Goal: Task Accomplishment & Management: Manage account settings

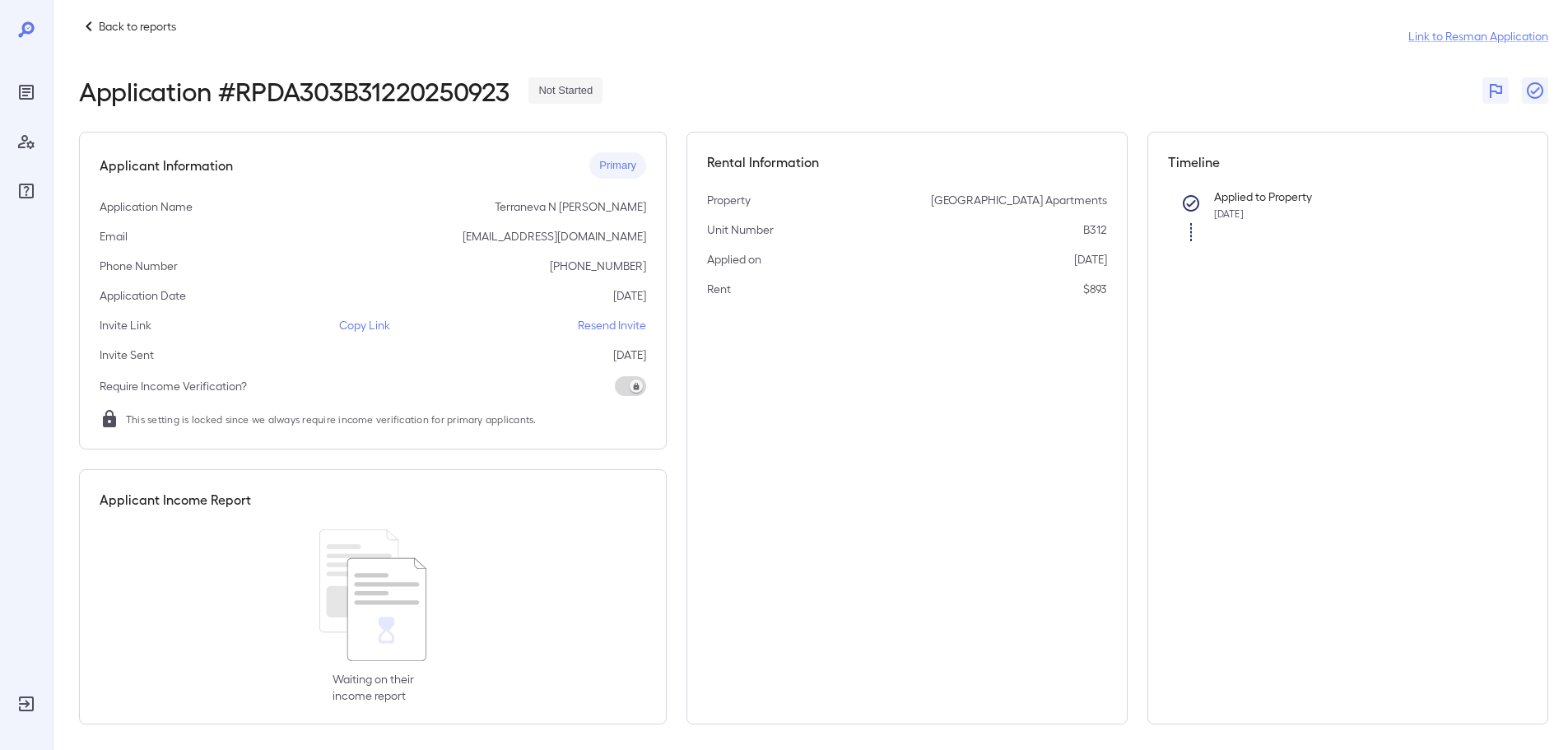
scroll to position [24, 0]
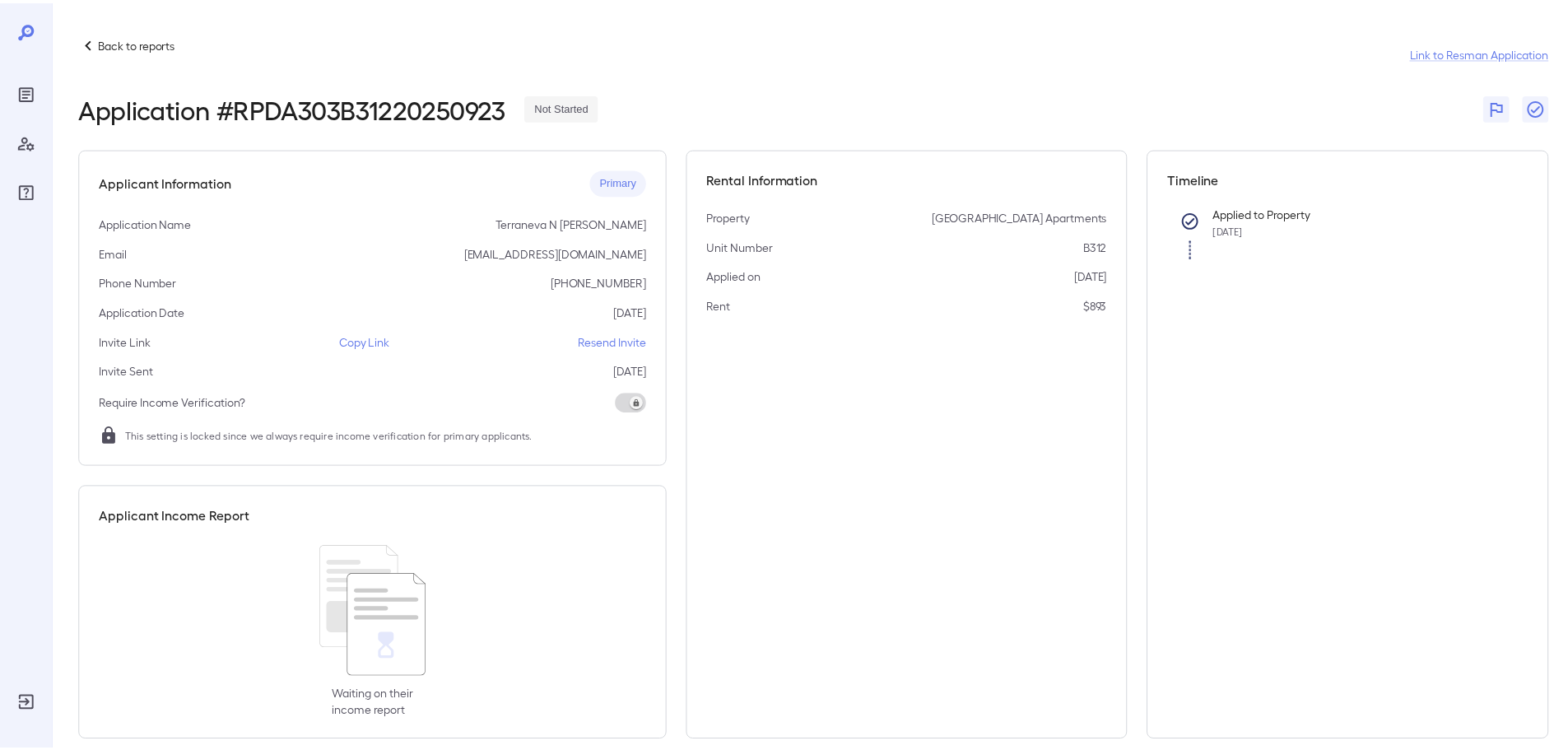
scroll to position [24, 0]
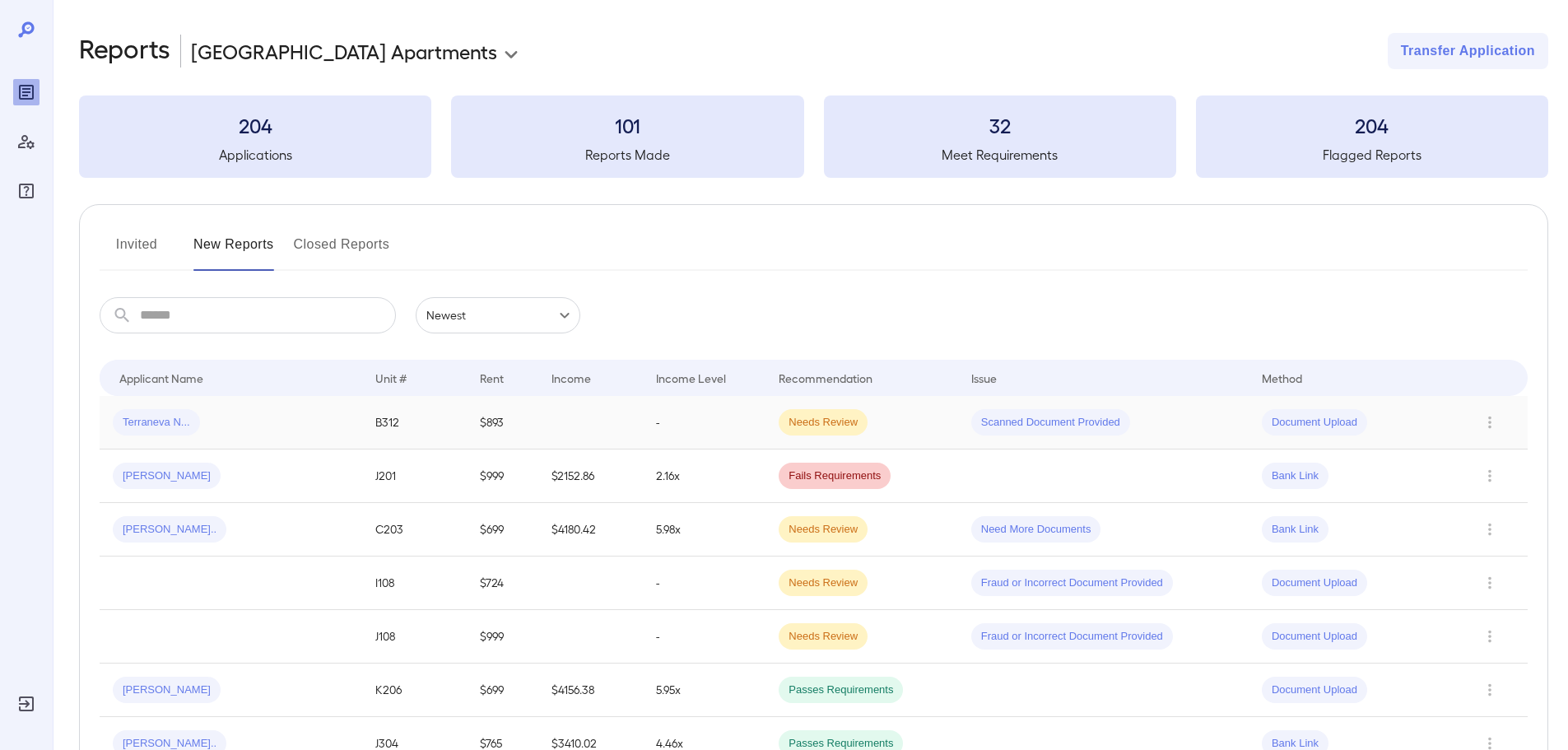
click at [242, 429] on div "Terraneva N..." at bounding box center [231, 422] width 236 height 27
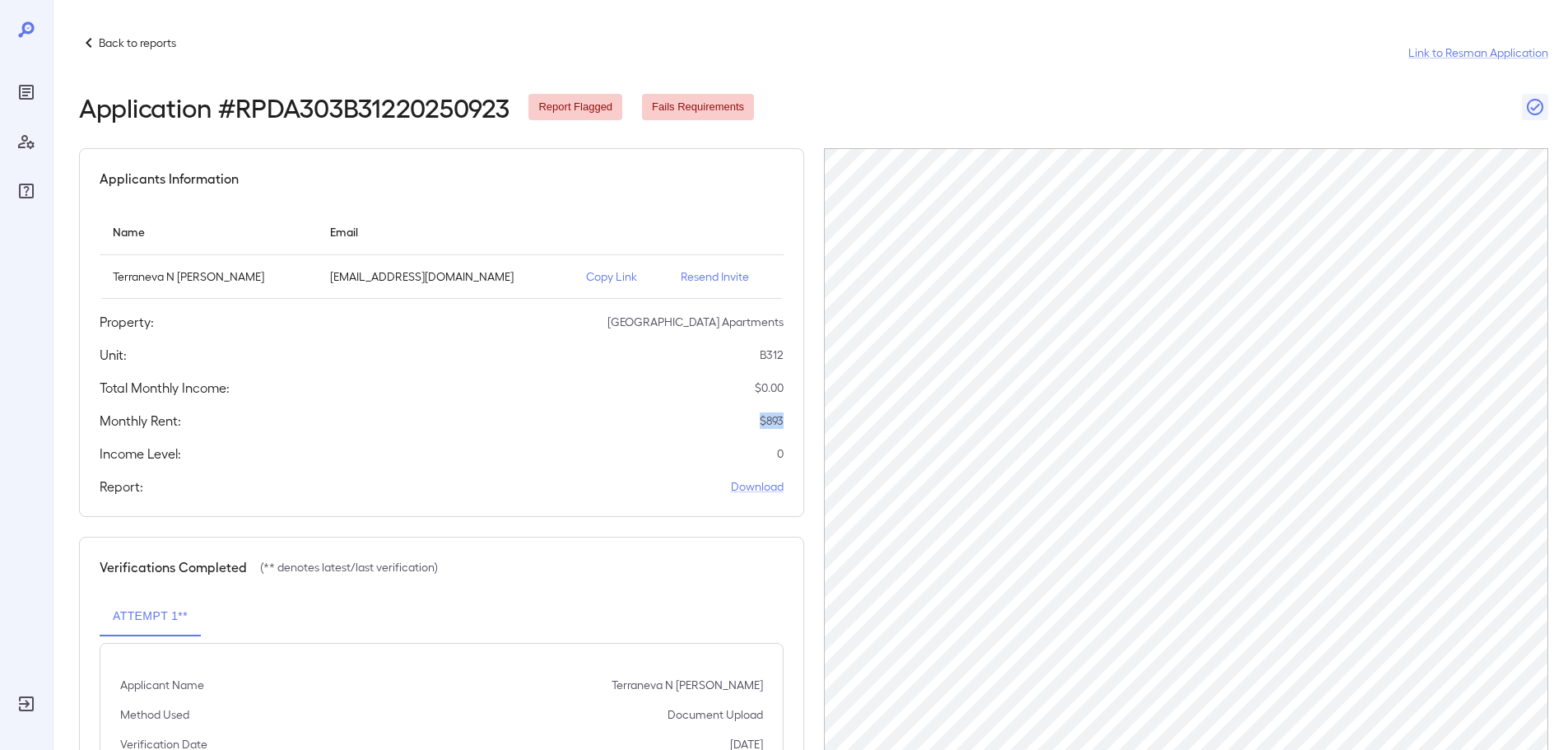
drag, startPoint x: 783, startPoint y: 419, endPoint x: 740, endPoint y: 429, distance: 44.1
click at [739, 429] on div "Monthly Rent: $ 893" at bounding box center [442, 420] width 684 height 20
click at [683, 440] on div "Applicants Information Name Email Terraneva N Clark tee.taxlikeaboss807@gmail.c…" at bounding box center [442, 332] width 725 height 369
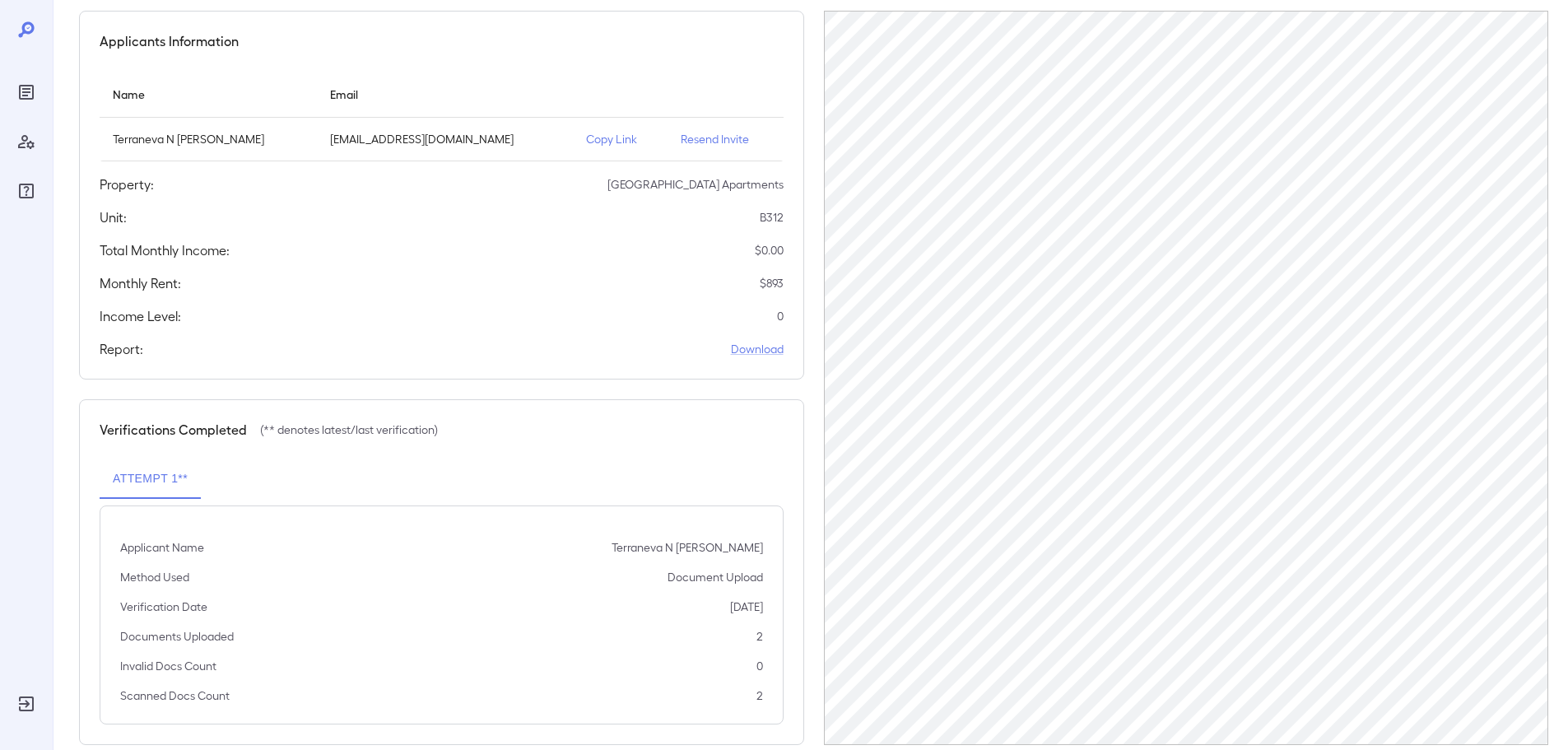
scroll to position [165, 0]
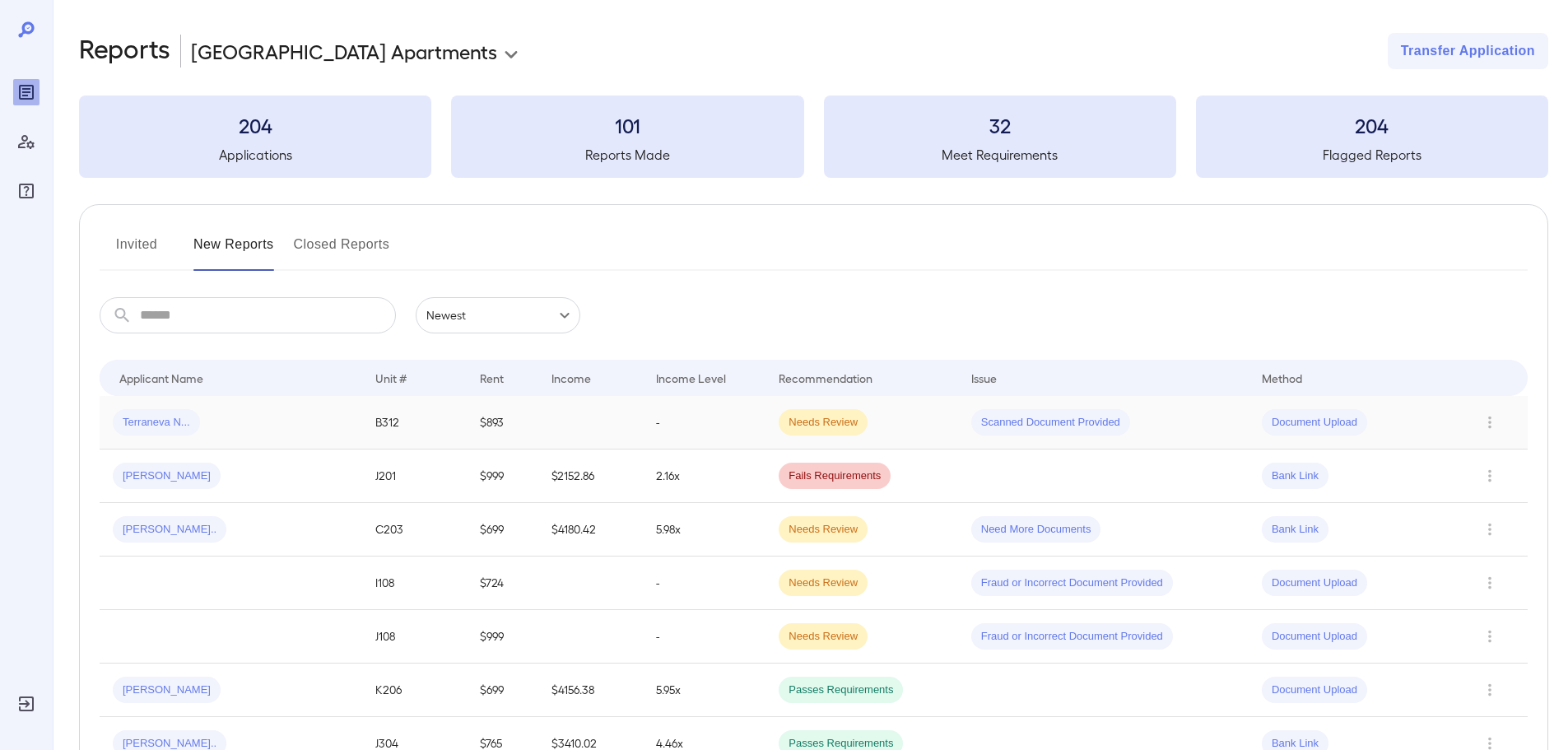
click at [198, 436] on td "Terraneva N..." at bounding box center [231, 423] width 263 height 53
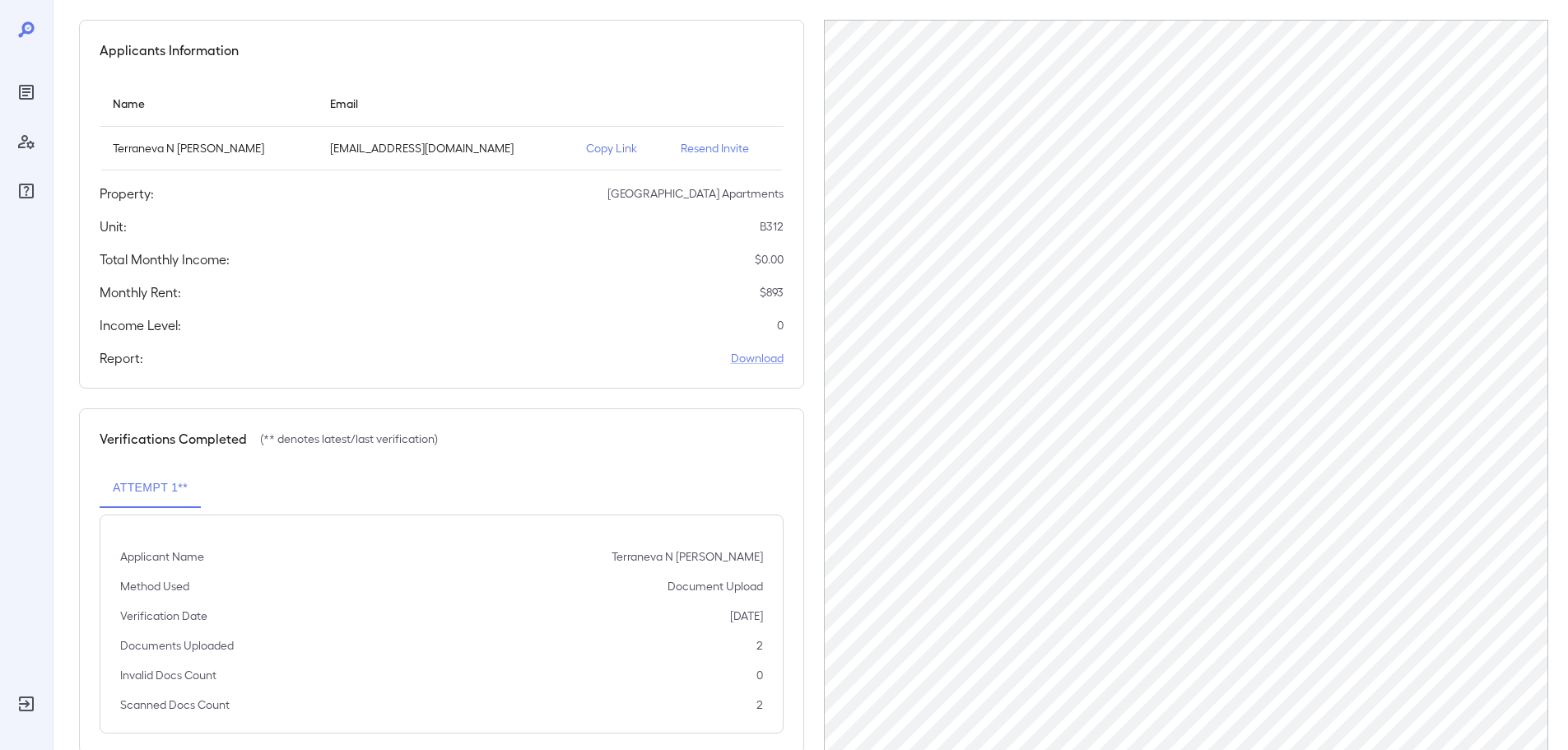
scroll to position [165, 0]
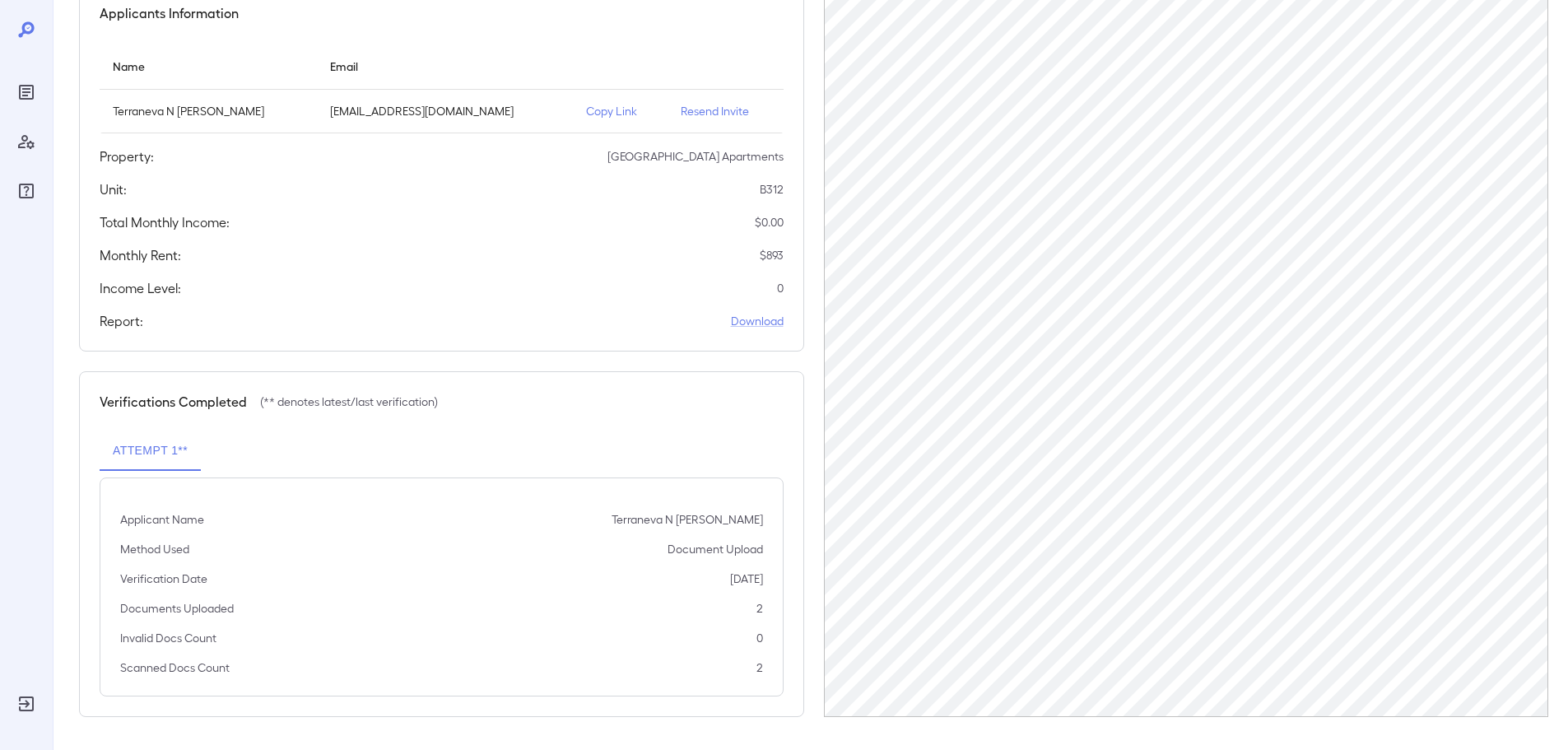
click at [684, 114] on p "Resend Invite" at bounding box center [725, 111] width 89 height 17
click at [700, 106] on p "Resend Invite" at bounding box center [725, 111] width 89 height 17
